Goal: Communication & Community: Answer question/provide support

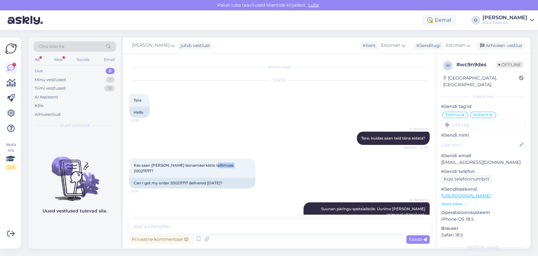
scroll to position [35, 0]
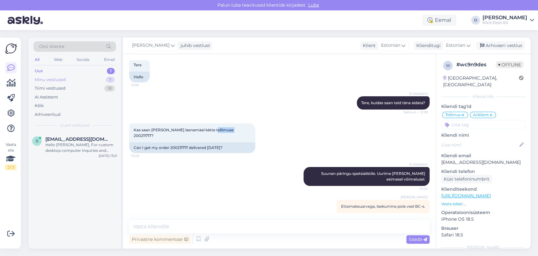
click at [71, 80] on div "Minu vestlused 7" at bounding box center [74, 79] width 83 height 9
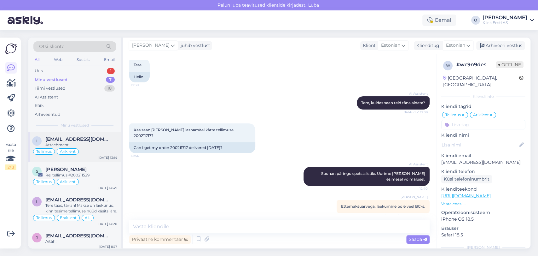
click at [73, 143] on div "Attachment" at bounding box center [81, 145] width 72 height 6
click at [217, 127] on span "Kas saan [PERSON_NAME] lasnamàel kàtte tellimuse 200211717?" at bounding box center [184, 132] width 101 height 10
copy span "200211717"
click at [217, 228] on textarea at bounding box center [279, 226] width 300 height 13
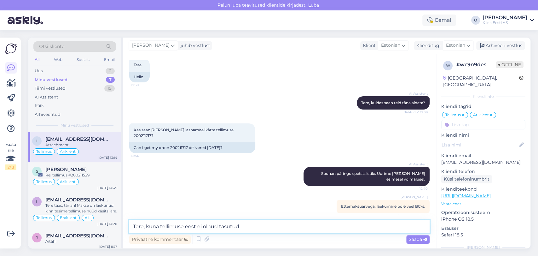
drag, startPoint x: 245, startPoint y: 226, endPoint x: 147, endPoint y: 230, distance: 97.9
click at [147, 230] on textarea "Tere, kuna tellimuse eest ei olnud tasutud" at bounding box center [279, 226] width 300 height 13
type textarea "Tere, näeme, et sooritasite ostu kohapeal kaupluses, seega tühistame epoe telli…"
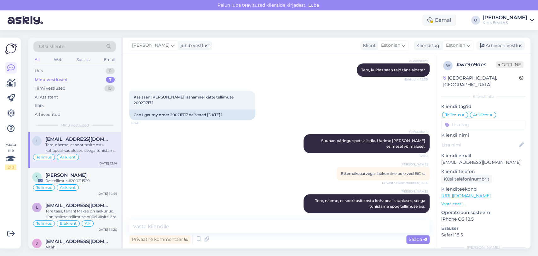
click at [100, 154] on div "Tellimus Äriklient" at bounding box center [74, 157] width 85 height 8
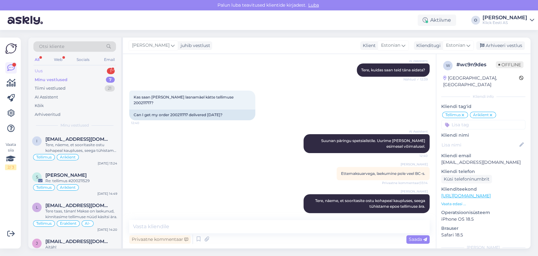
click at [82, 74] on div "Uus 1" at bounding box center [74, 71] width 83 height 9
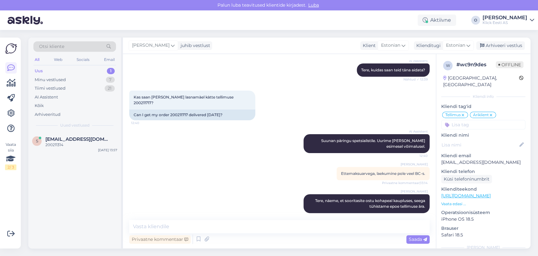
click at [82, 74] on div "Uus 1" at bounding box center [74, 71] width 83 height 9
click at [75, 139] on span "[EMAIL_ADDRESS][DOMAIN_NAME]" at bounding box center [78, 139] width 66 height 6
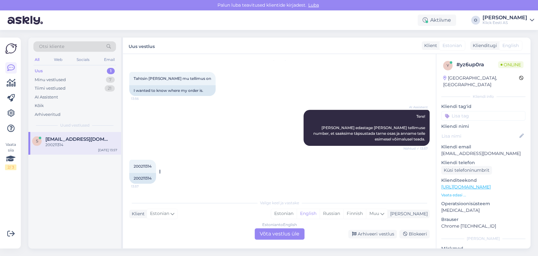
click at [144, 167] on span "200211314" at bounding box center [143, 166] width 18 height 5
copy div "200211314 13:57"
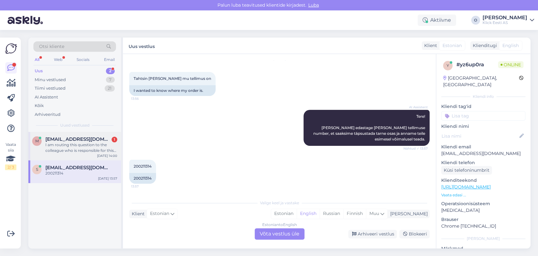
click at [77, 139] on span "[EMAIL_ADDRESS][DOMAIN_NAME]" at bounding box center [78, 139] width 66 height 6
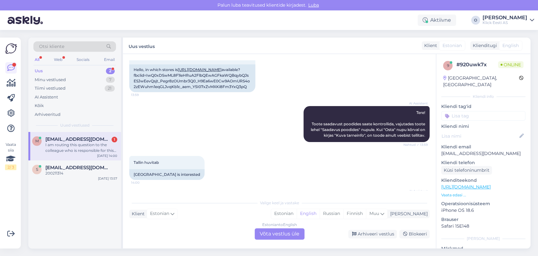
scroll to position [0, 0]
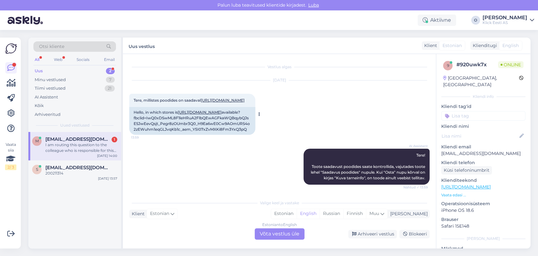
click at [201, 102] on link "[URL][DOMAIN_NAME]" at bounding box center [223, 100] width 44 height 5
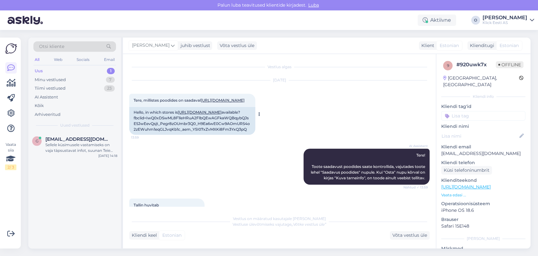
scroll to position [167, 0]
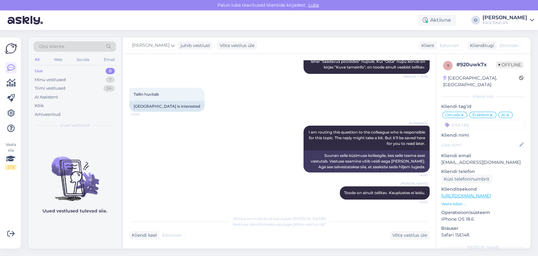
click at [95, 68] on div "Uus 0" at bounding box center [74, 71] width 83 height 9
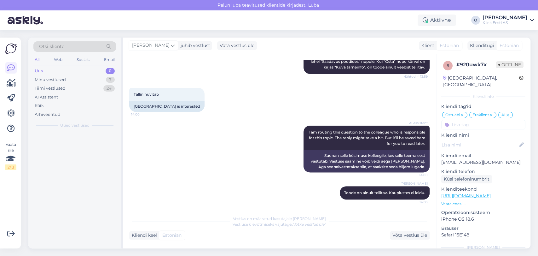
click at [95, 68] on div "Uus 0" at bounding box center [74, 71] width 83 height 9
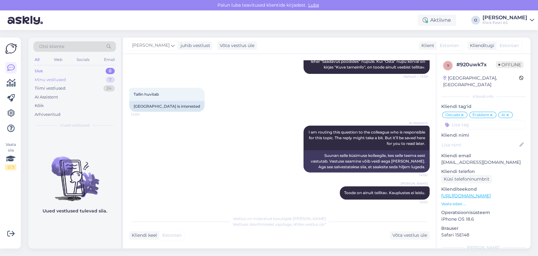
click at [88, 78] on div "Minu vestlused 7" at bounding box center [74, 79] width 83 height 9
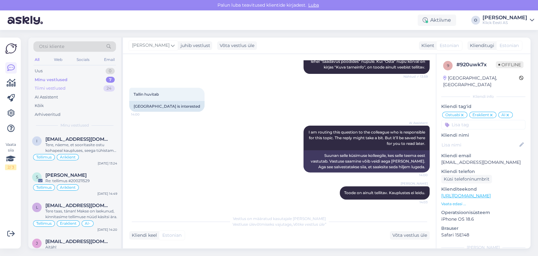
click at [77, 90] on div "Tiimi vestlused 24" at bounding box center [74, 88] width 83 height 9
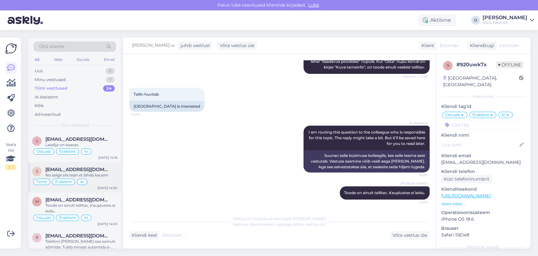
click at [68, 167] on span "[EMAIL_ADDRESS][DOMAIN_NAME]" at bounding box center [78, 169] width 66 height 6
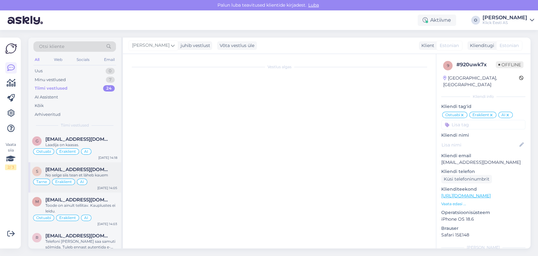
scroll to position [159, 0]
